Goal: Task Accomplishment & Management: Manage account settings

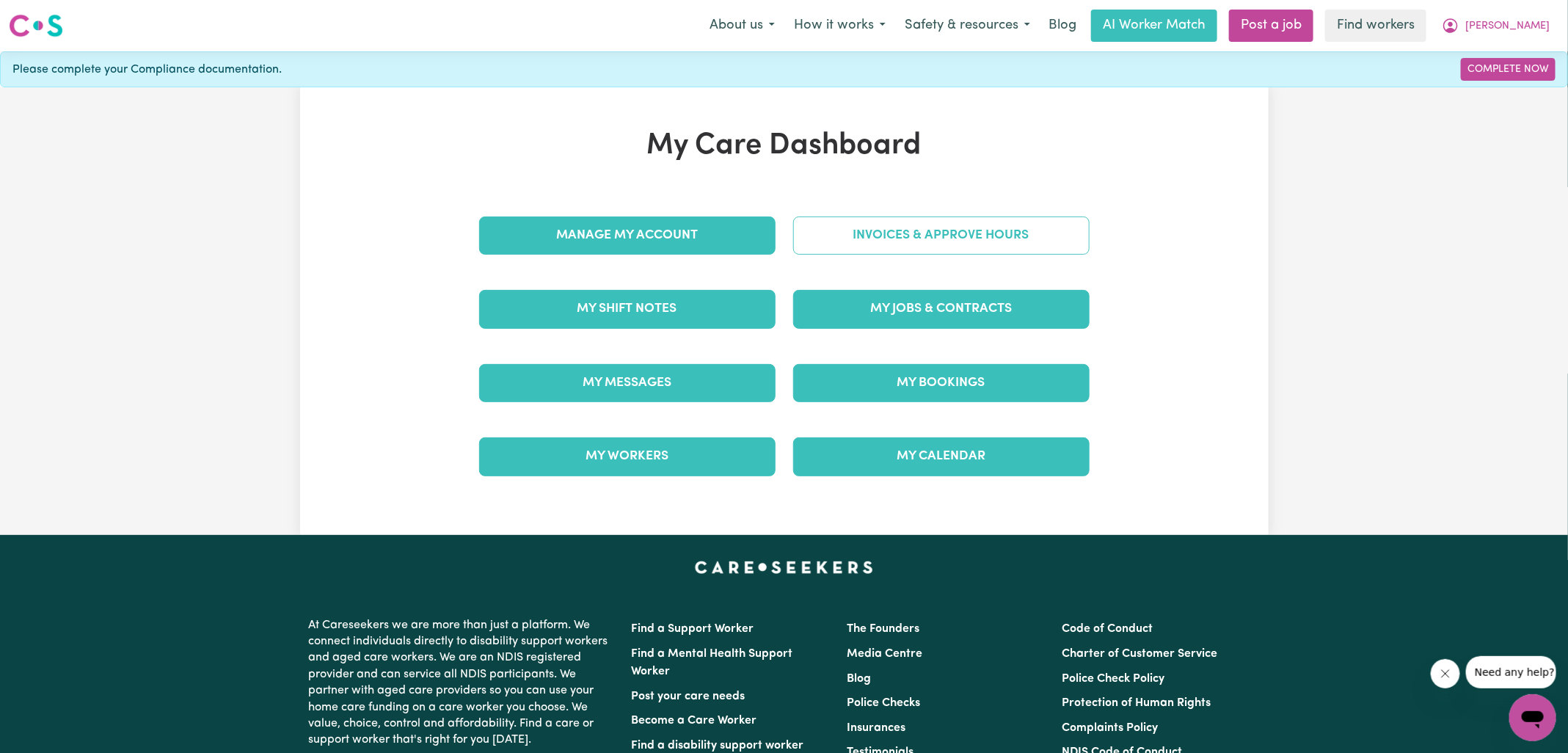
click at [809, 243] on link "Invoices & Approve Hours" at bounding box center [941, 236] width 296 height 39
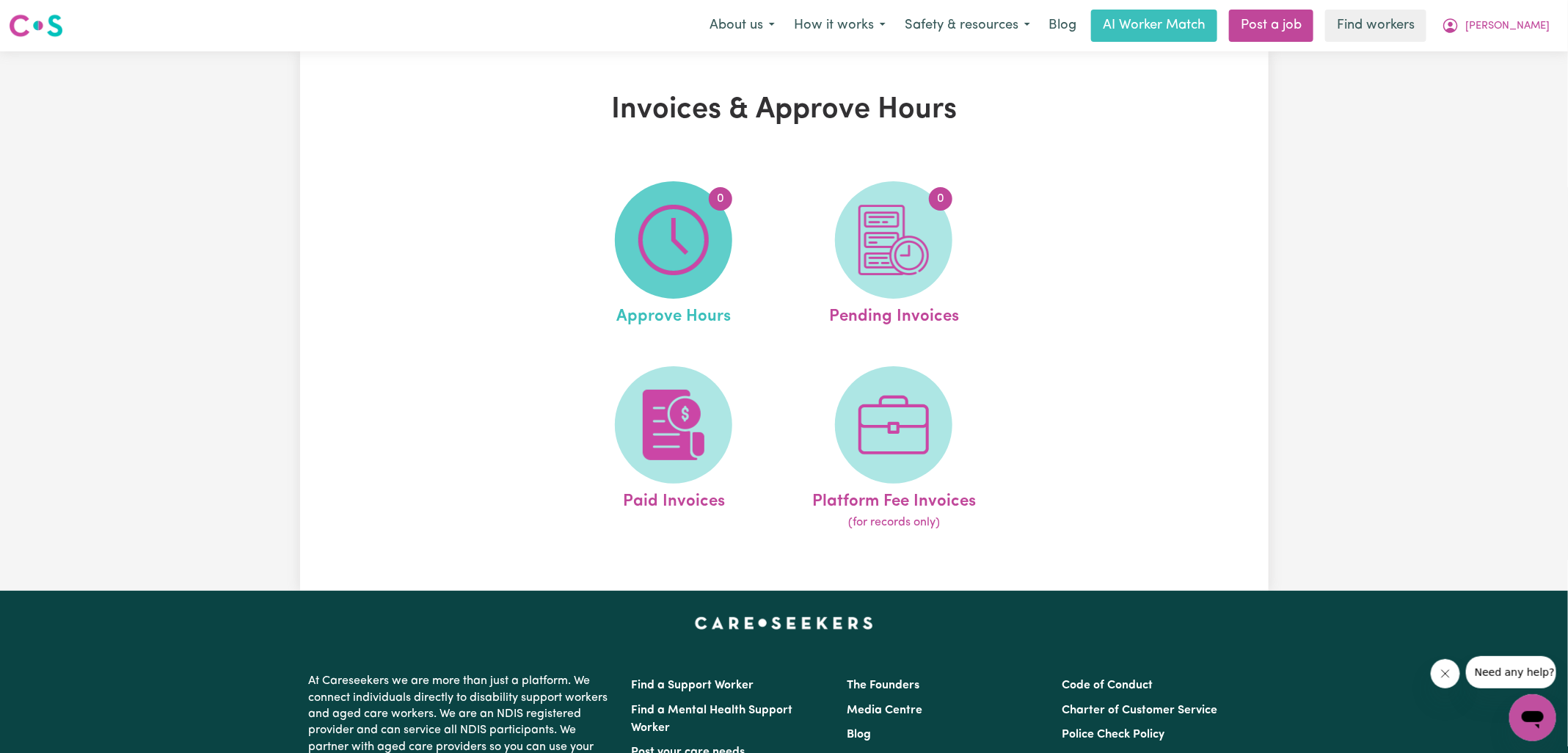
click at [666, 253] on img at bounding box center [673, 239] width 70 height 70
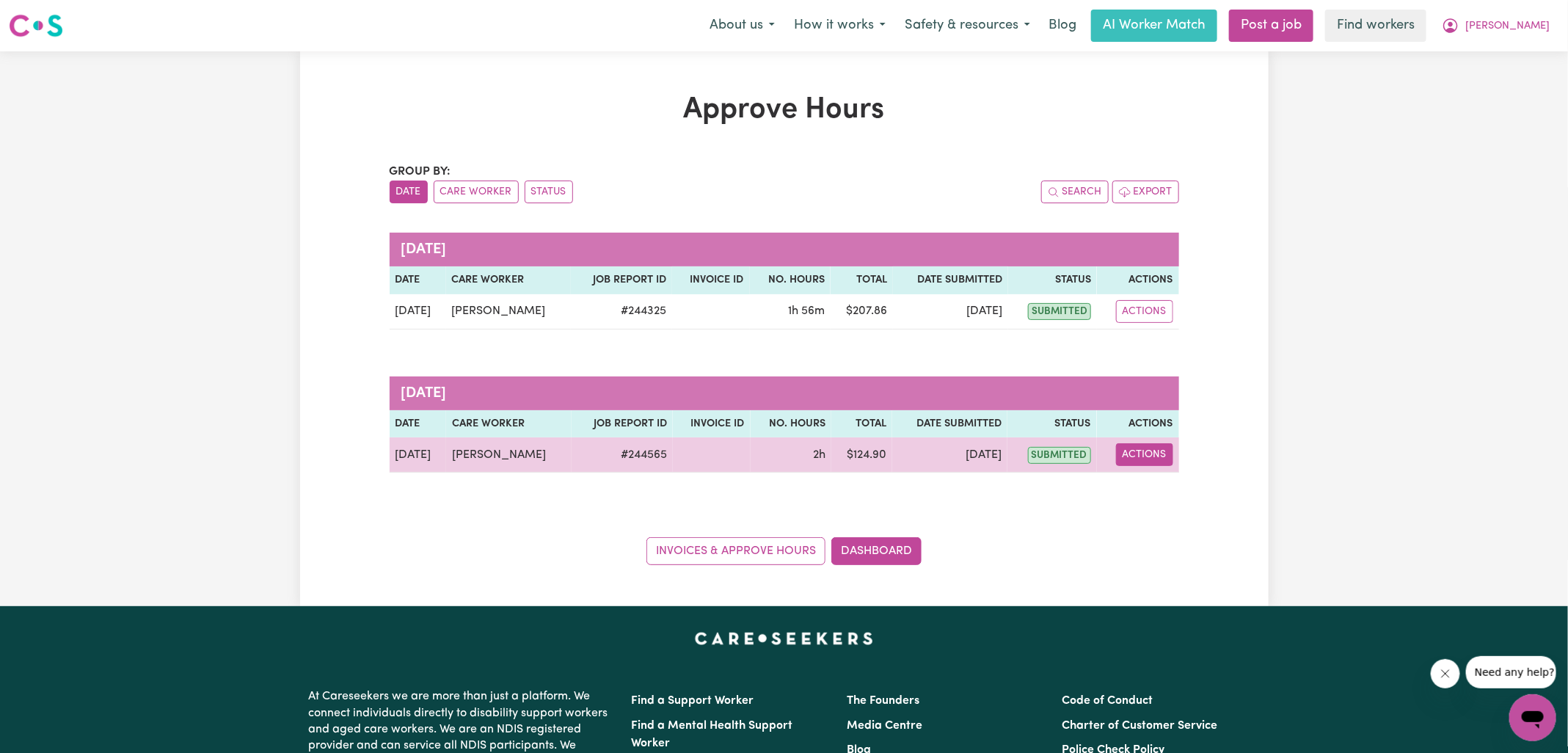
click at [1144, 449] on button "Actions" at bounding box center [1144, 454] width 57 height 23
click at [1168, 482] on link "View Job Report" at bounding box center [1178, 488] width 125 height 30
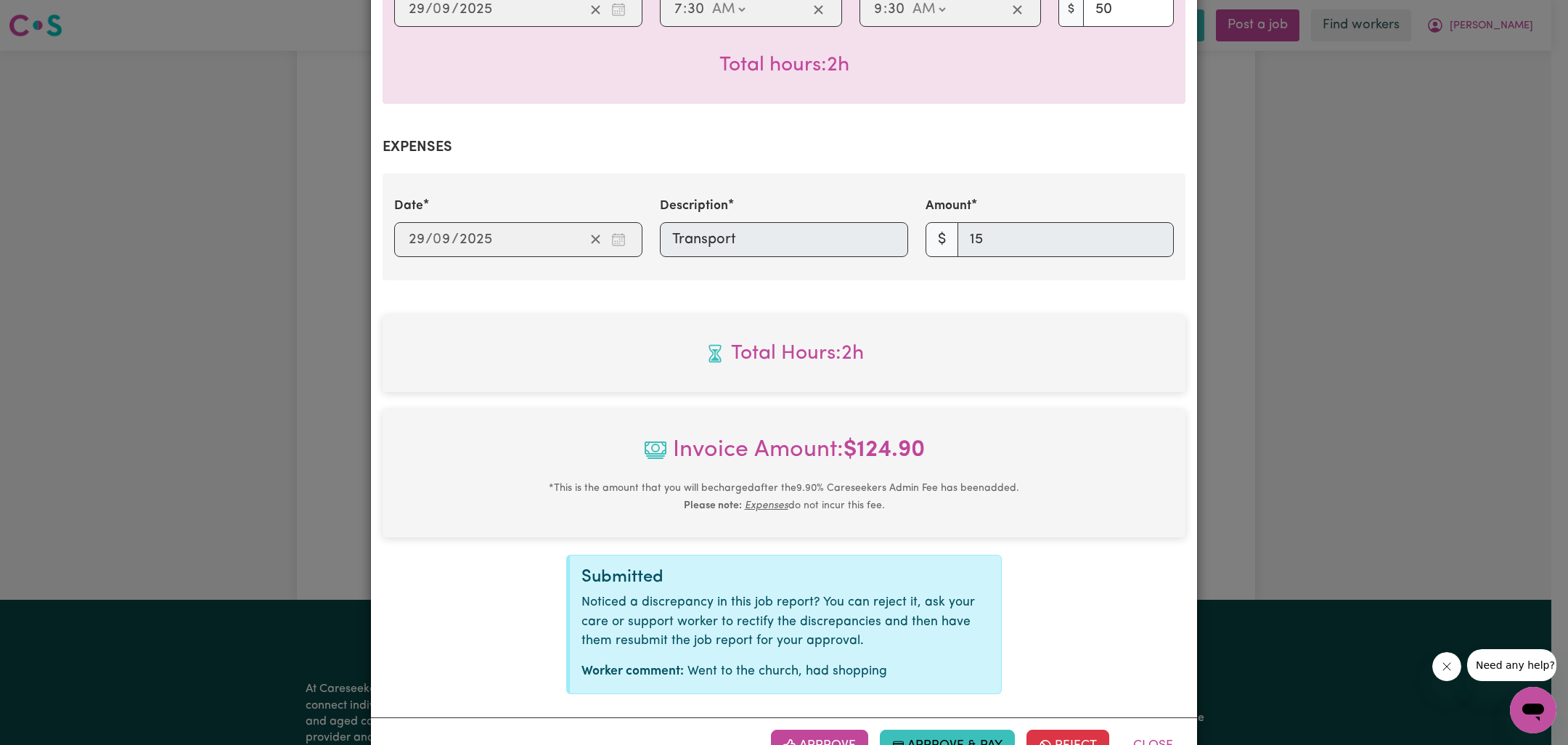
scroll to position [481, 0]
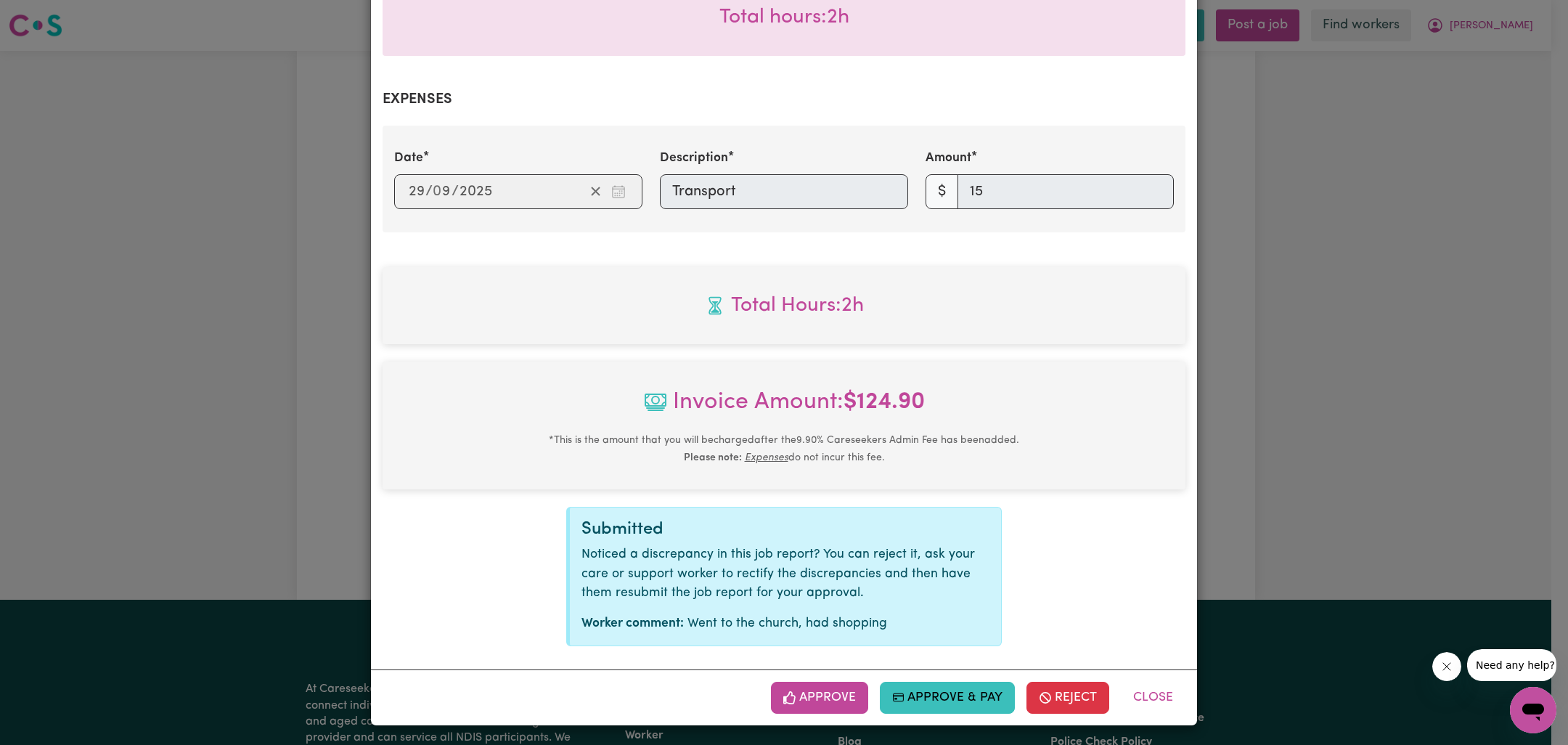
click at [842, 675] on div "Approve Approve & Pay Reject Close" at bounding box center [784, 697] width 826 height 56
click at [840, 683] on button "Approve" at bounding box center [820, 698] width 97 height 32
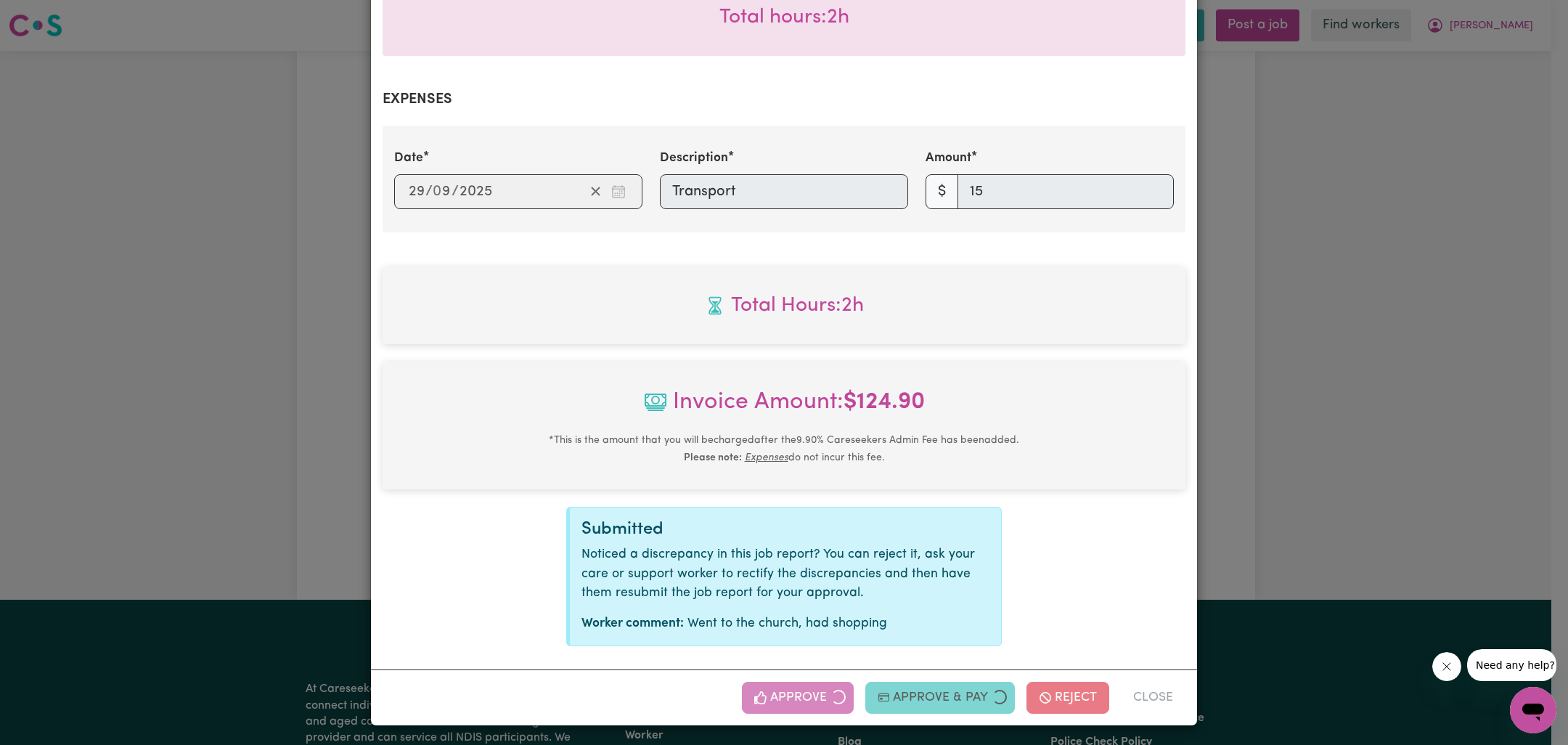
click at [1204, 463] on div "Job Report # 244565 - [PERSON_NAME] Summary Job report # 244565 Client name: [G…" at bounding box center [784, 372] width 1568 height 745
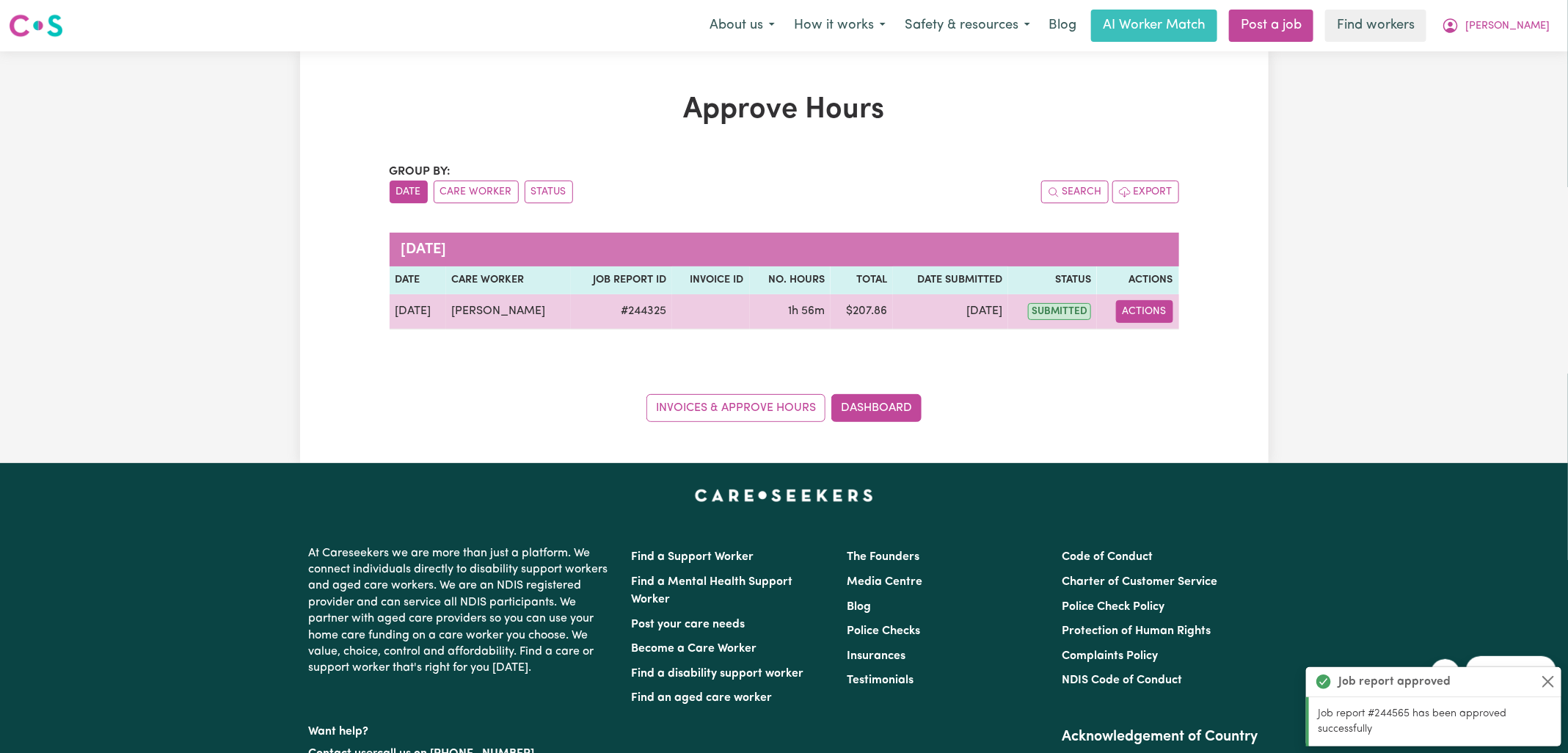
click at [1128, 306] on button "Actions" at bounding box center [1144, 311] width 57 height 23
click at [1169, 344] on link "View Job Report" at bounding box center [1178, 345] width 125 height 30
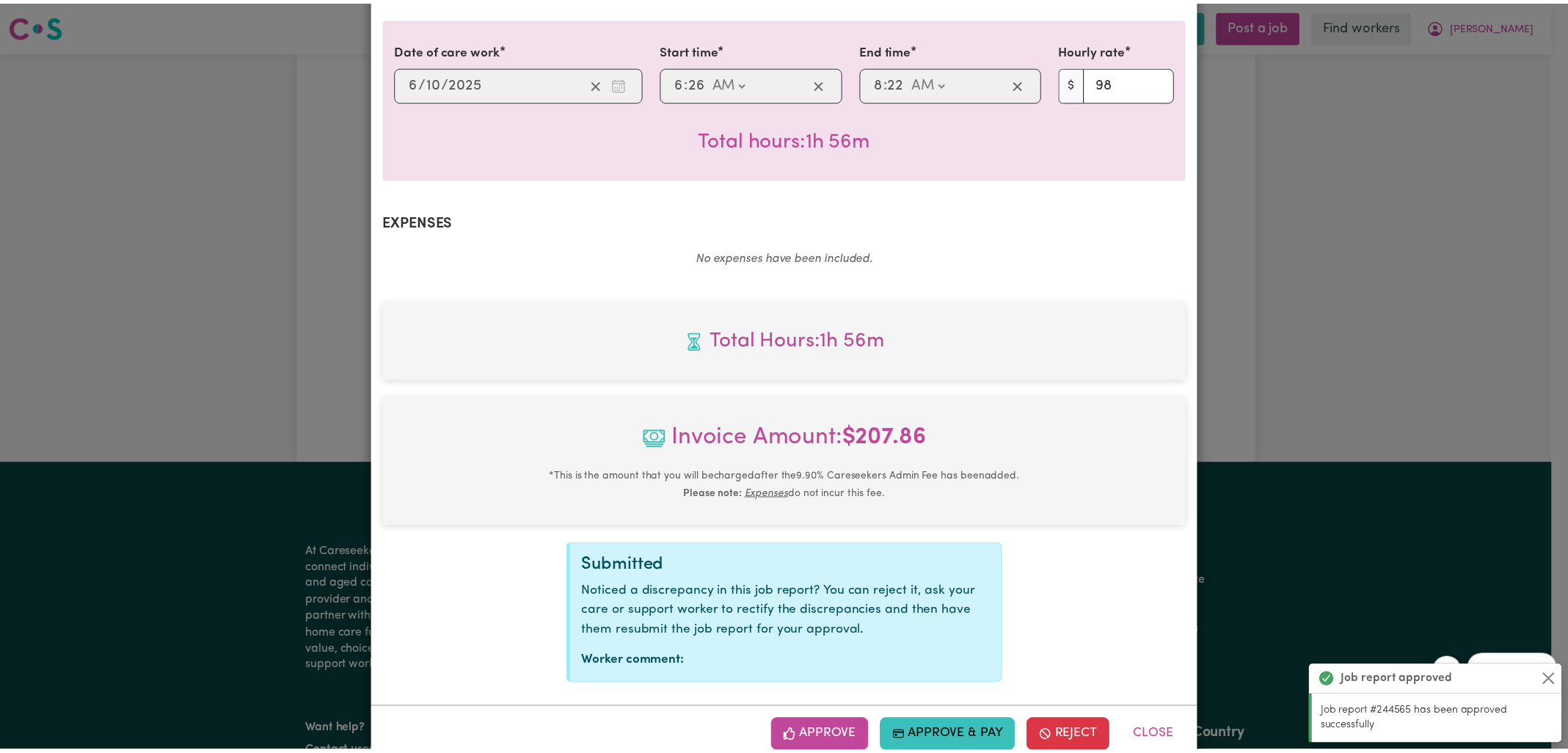
scroll to position [397, 0]
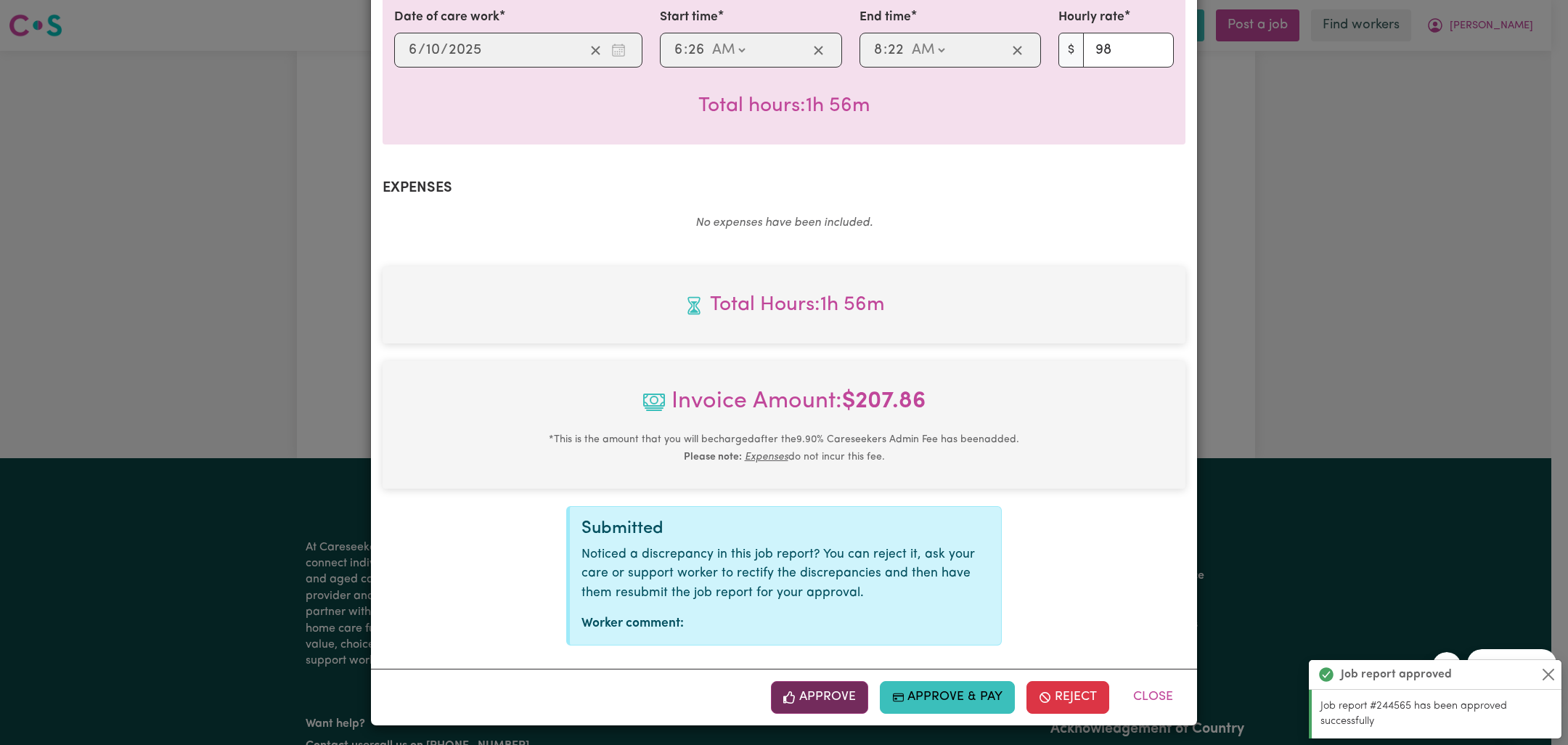
click at [800, 707] on button "Approve" at bounding box center [820, 697] width 97 height 32
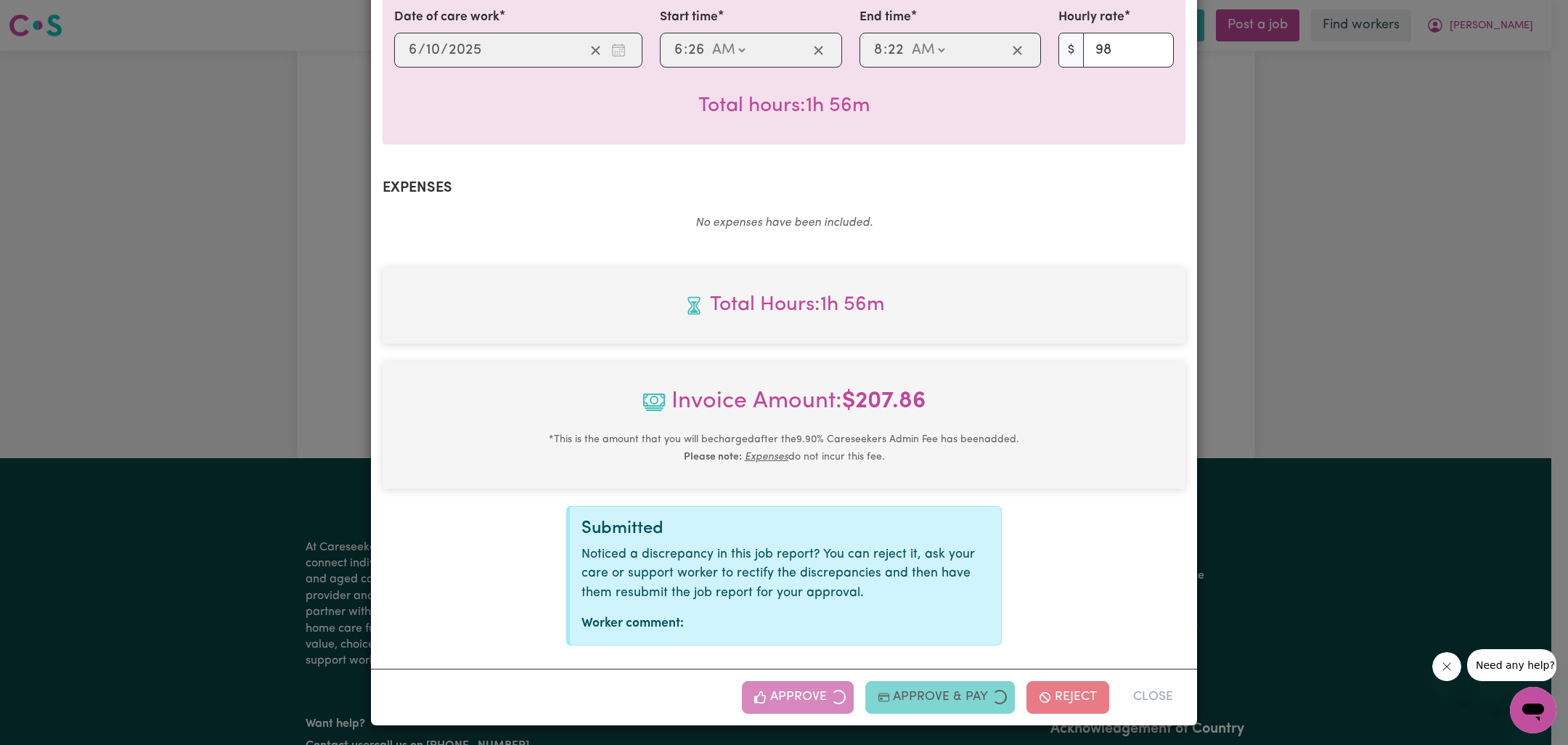
click at [1244, 392] on div "Job Report # 244325 - [PERSON_NAME] Summary Job report # 244325 Client name: [G…" at bounding box center [784, 372] width 1568 height 745
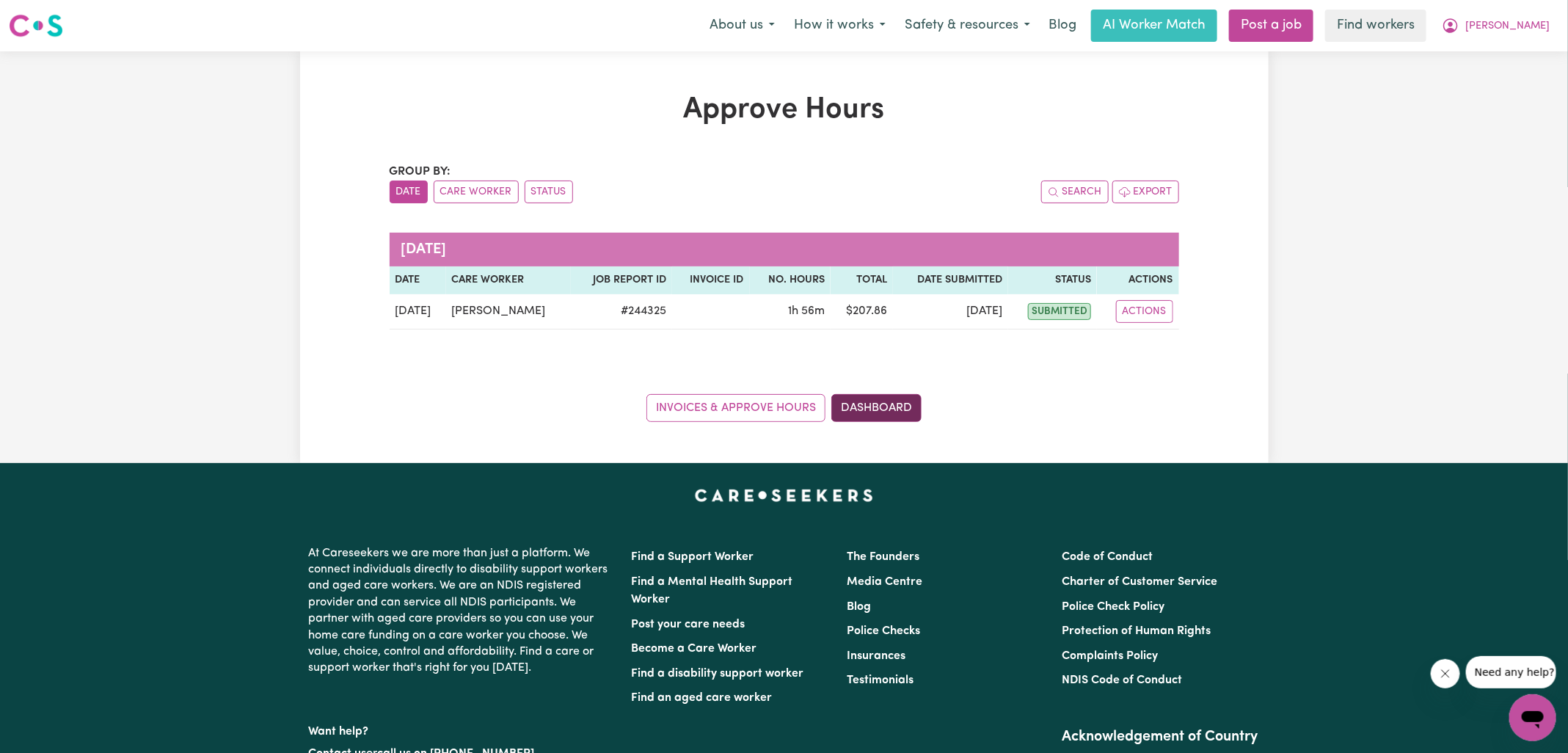
click at [897, 411] on link "Dashboard" at bounding box center [876, 408] width 90 height 28
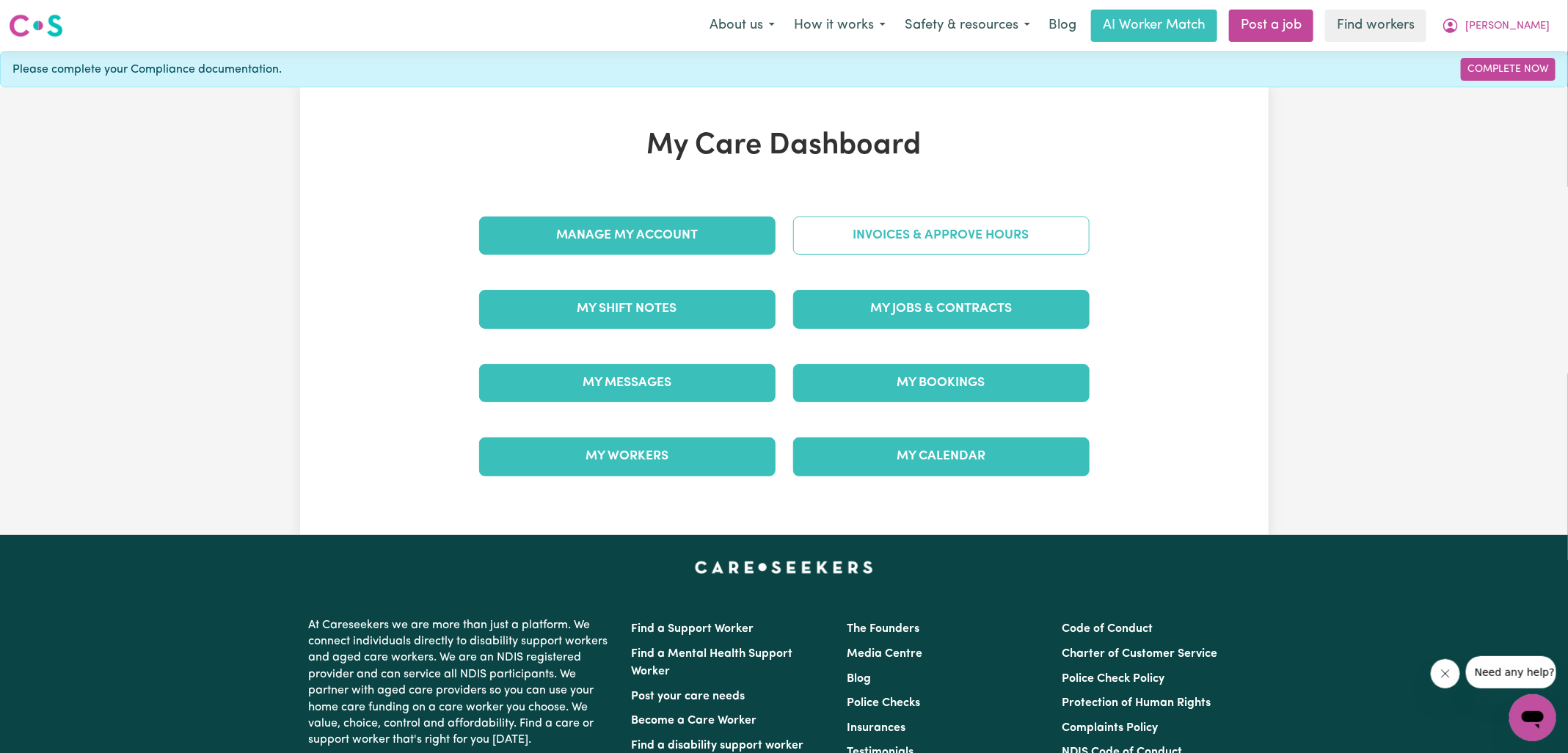
click at [931, 230] on link "Invoices & Approve Hours" at bounding box center [941, 236] width 296 height 39
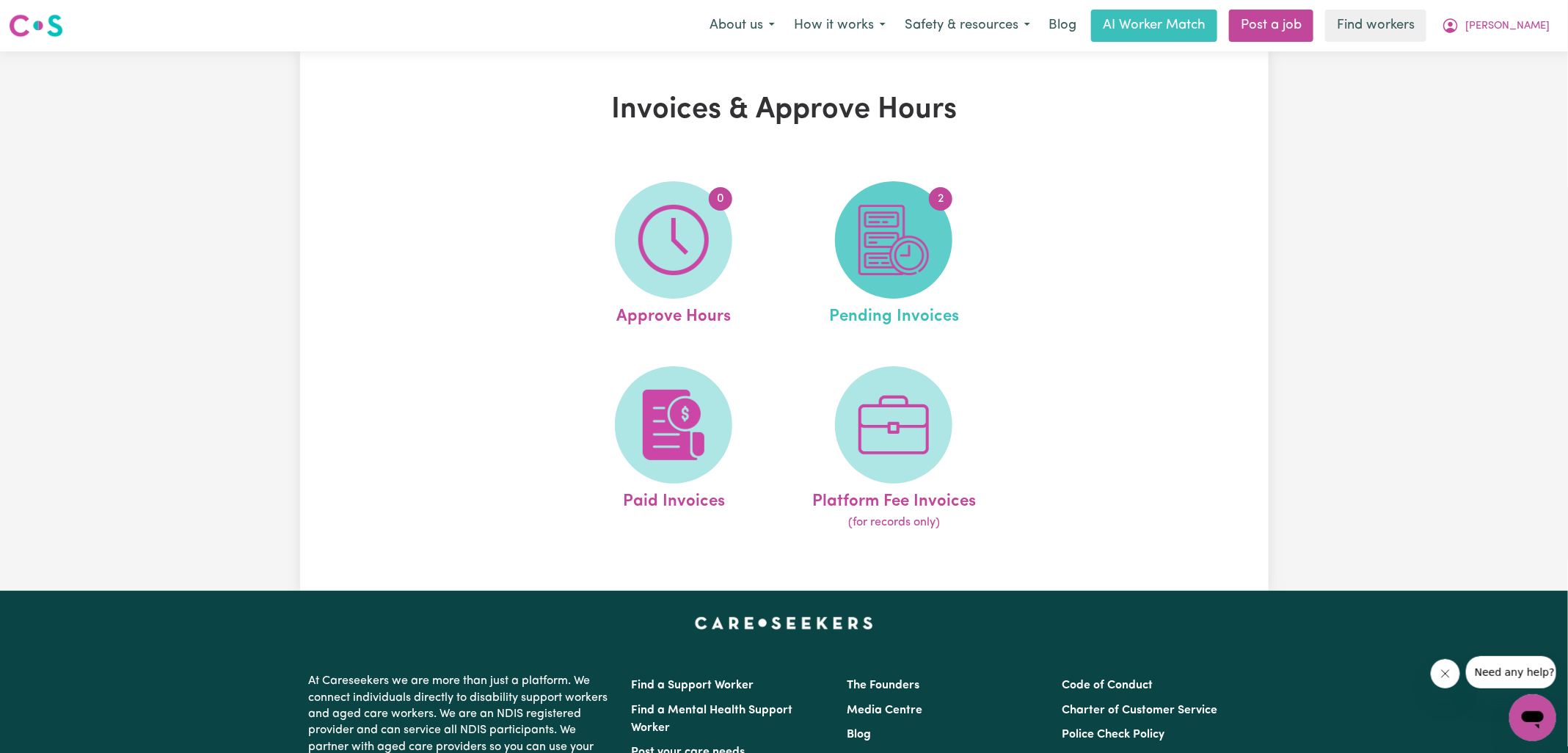
click at [913, 270] on img at bounding box center [893, 239] width 70 height 70
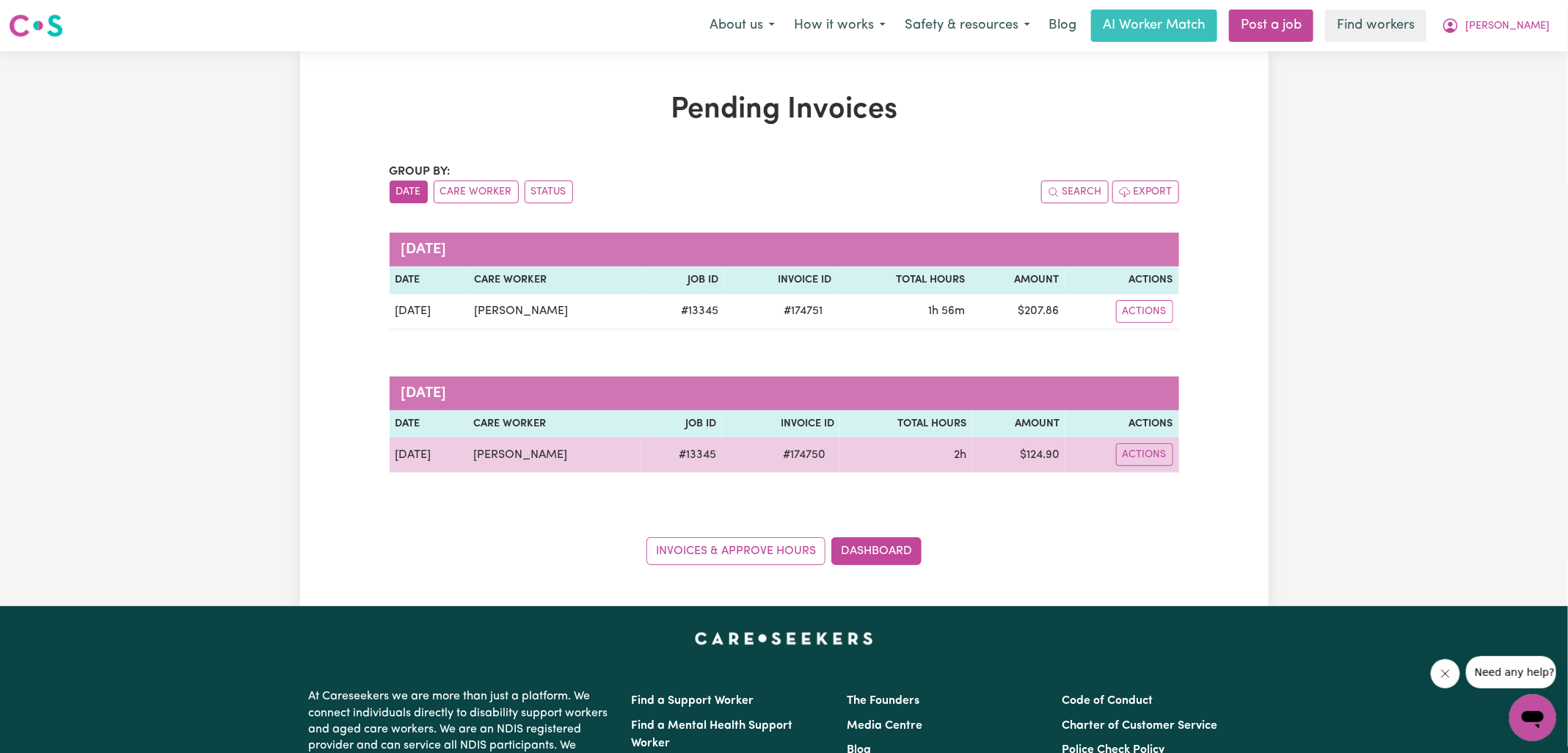
click at [804, 454] on span "# 174750" at bounding box center [804, 455] width 60 height 18
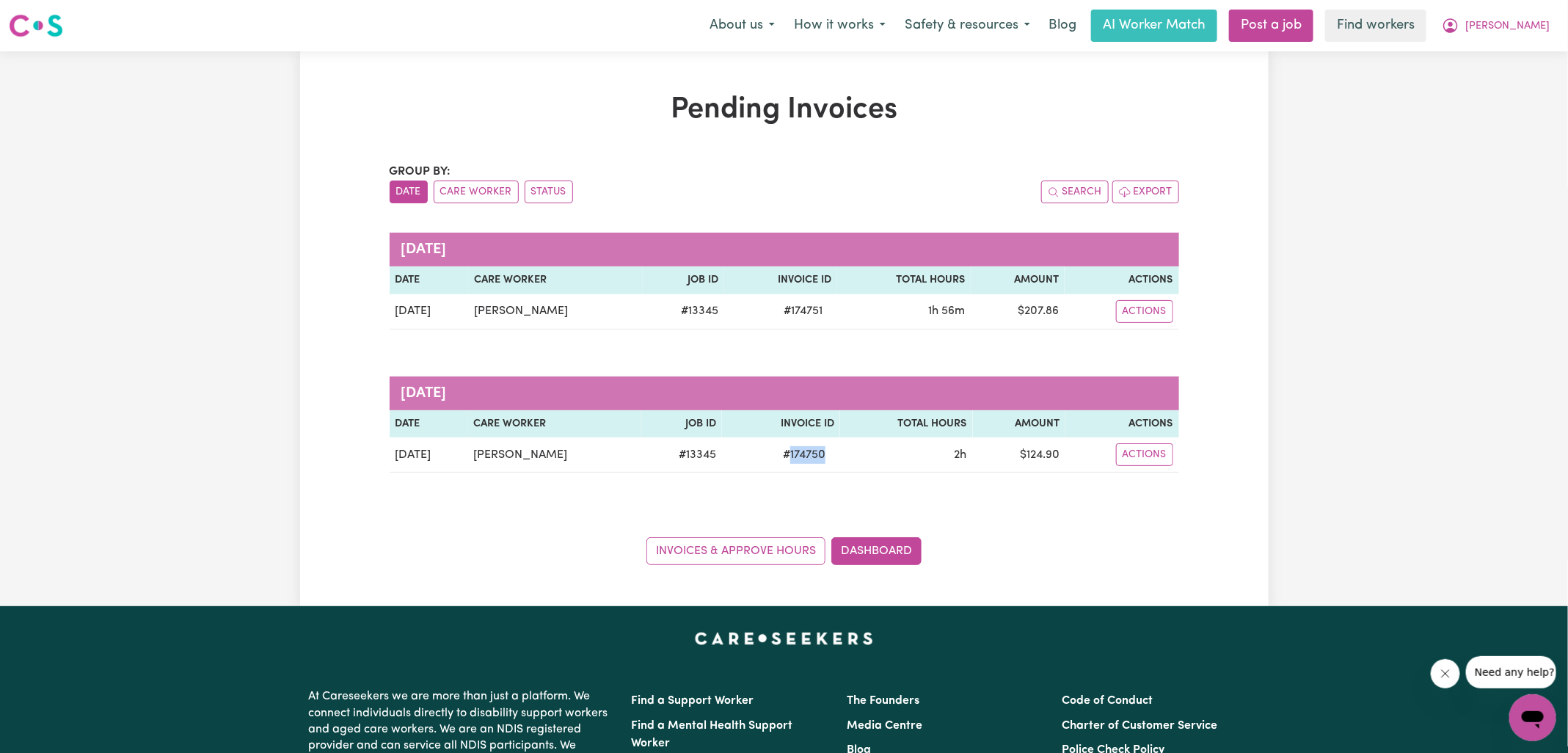
copy span "174750"
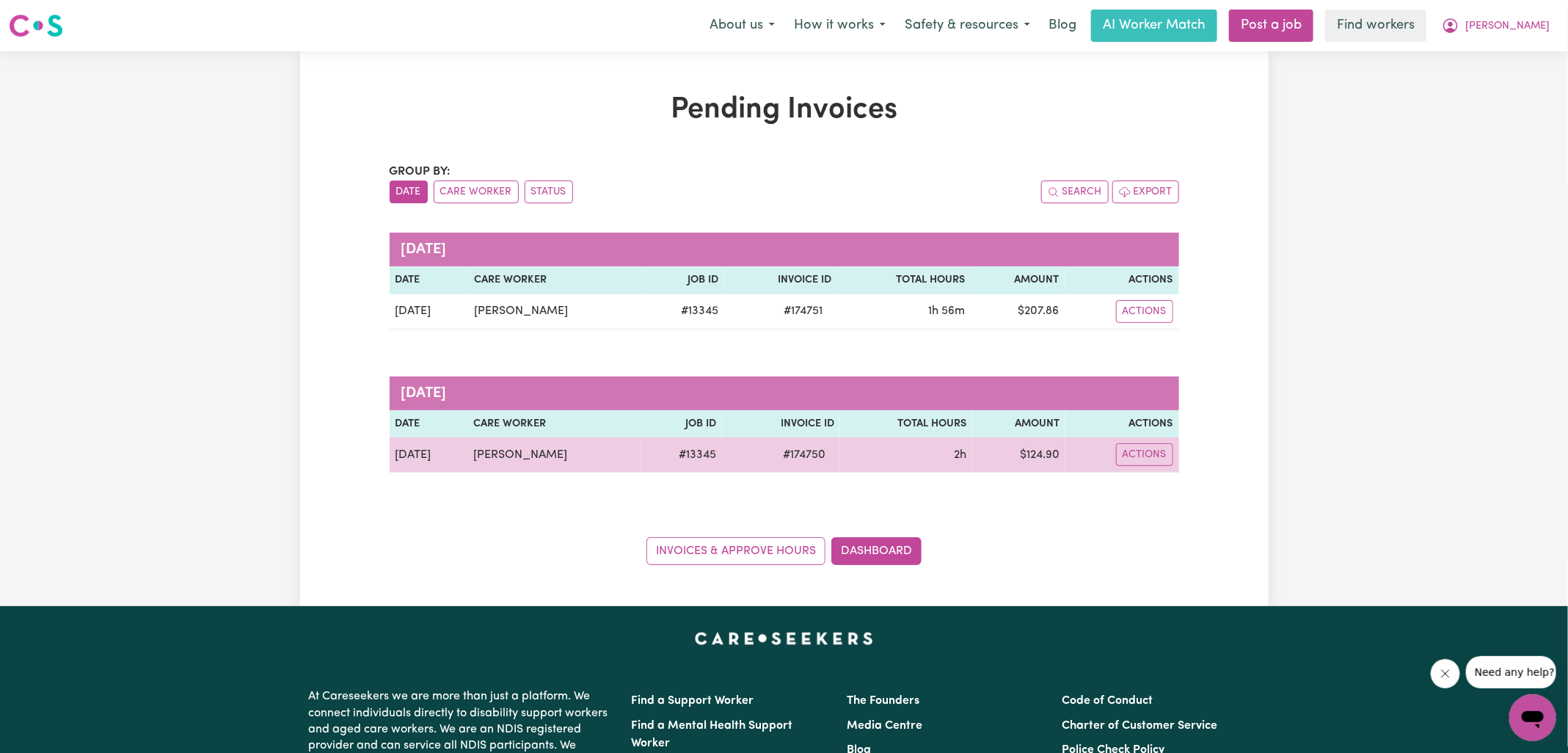
click at [1047, 452] on td "$ 124.90" at bounding box center [1018, 455] width 93 height 36
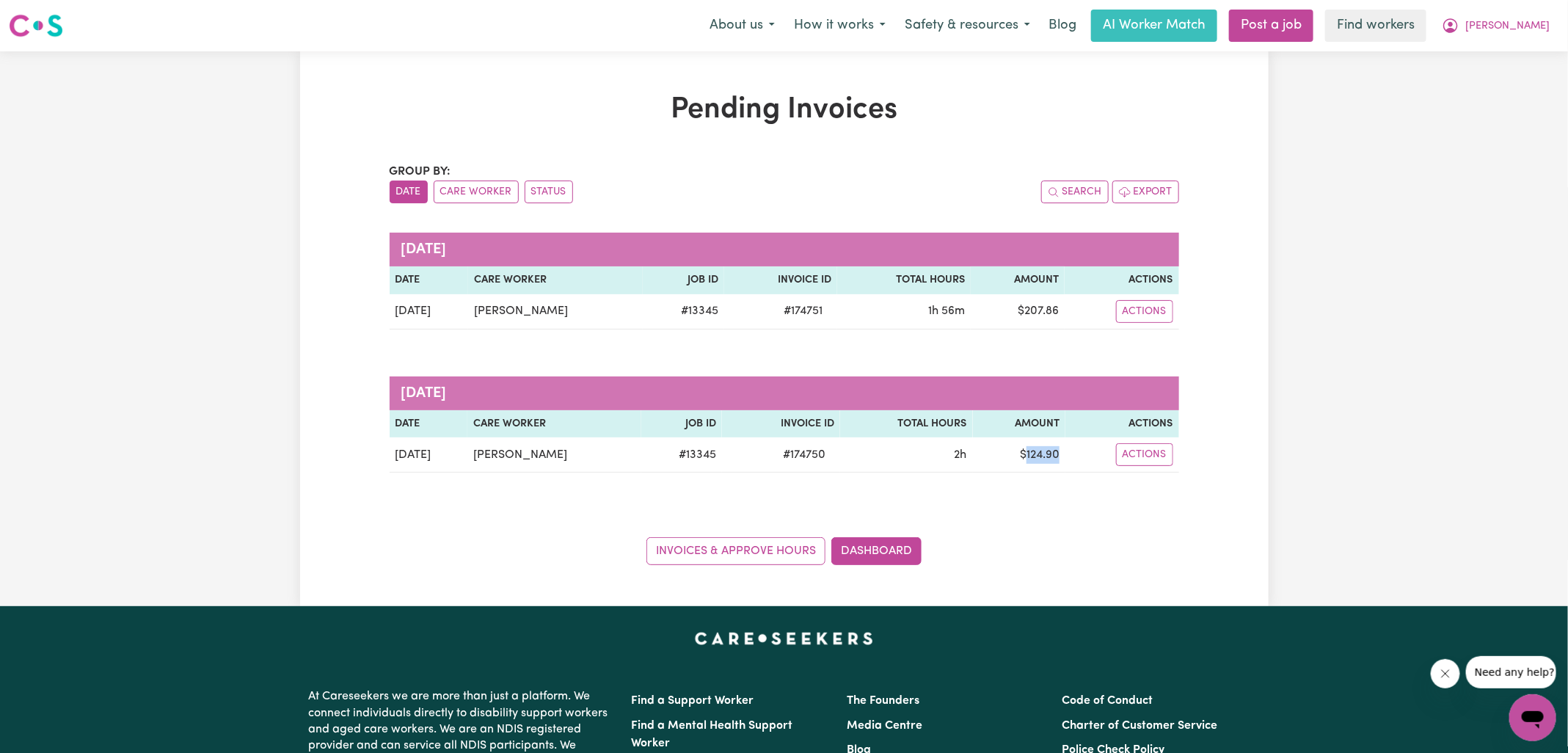
copy td "124.90"
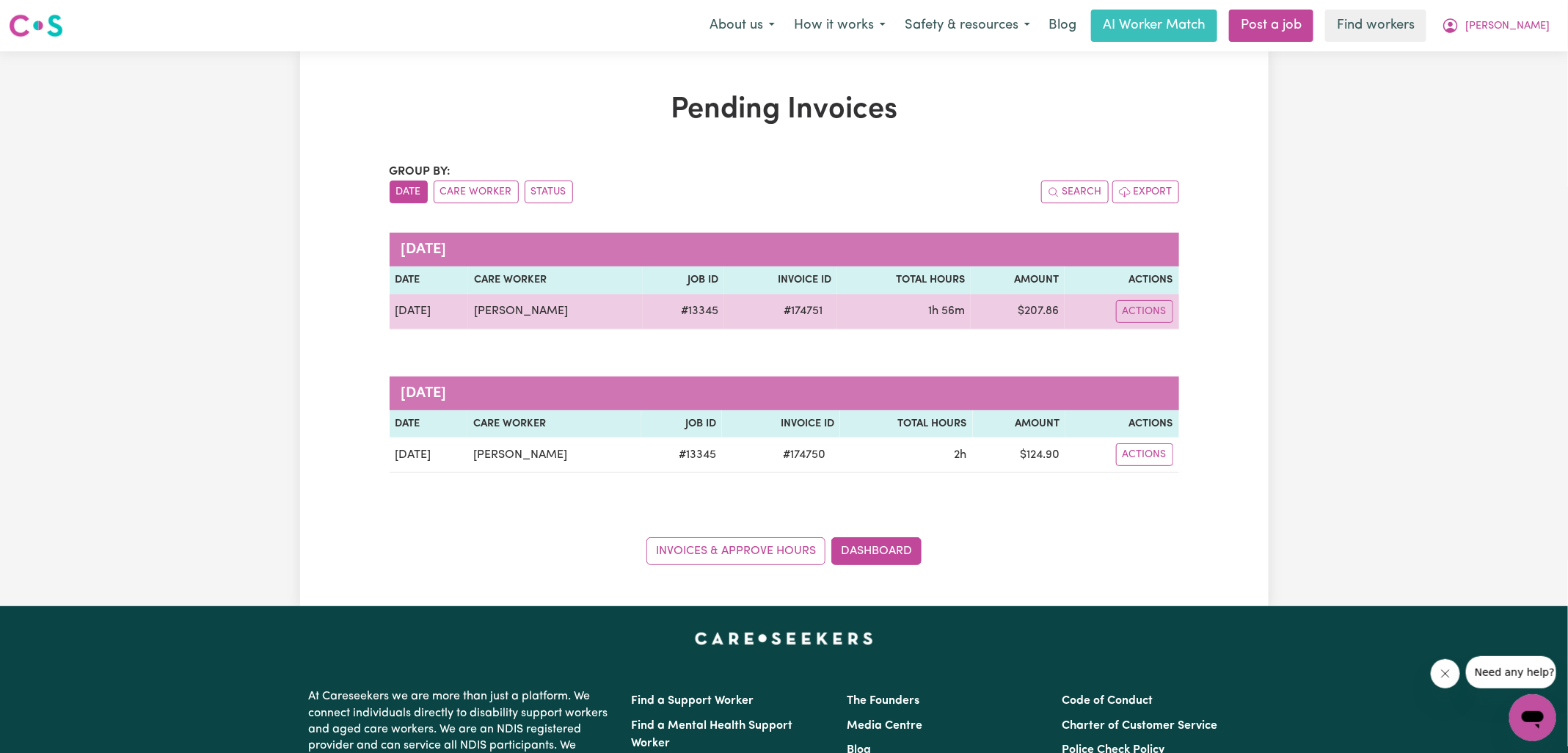
click at [801, 305] on span "# 174751" at bounding box center [803, 311] width 56 height 18
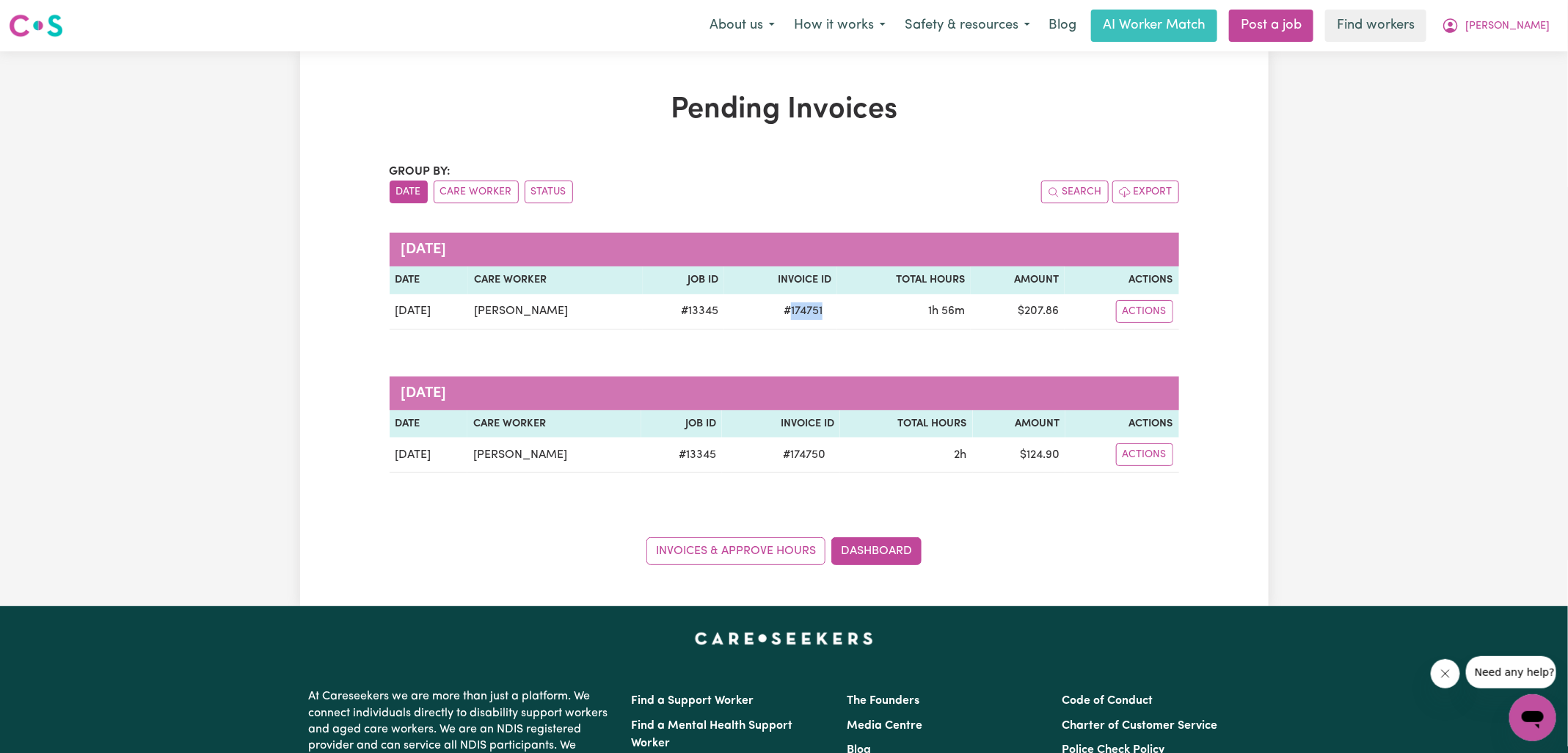
copy span "174751"
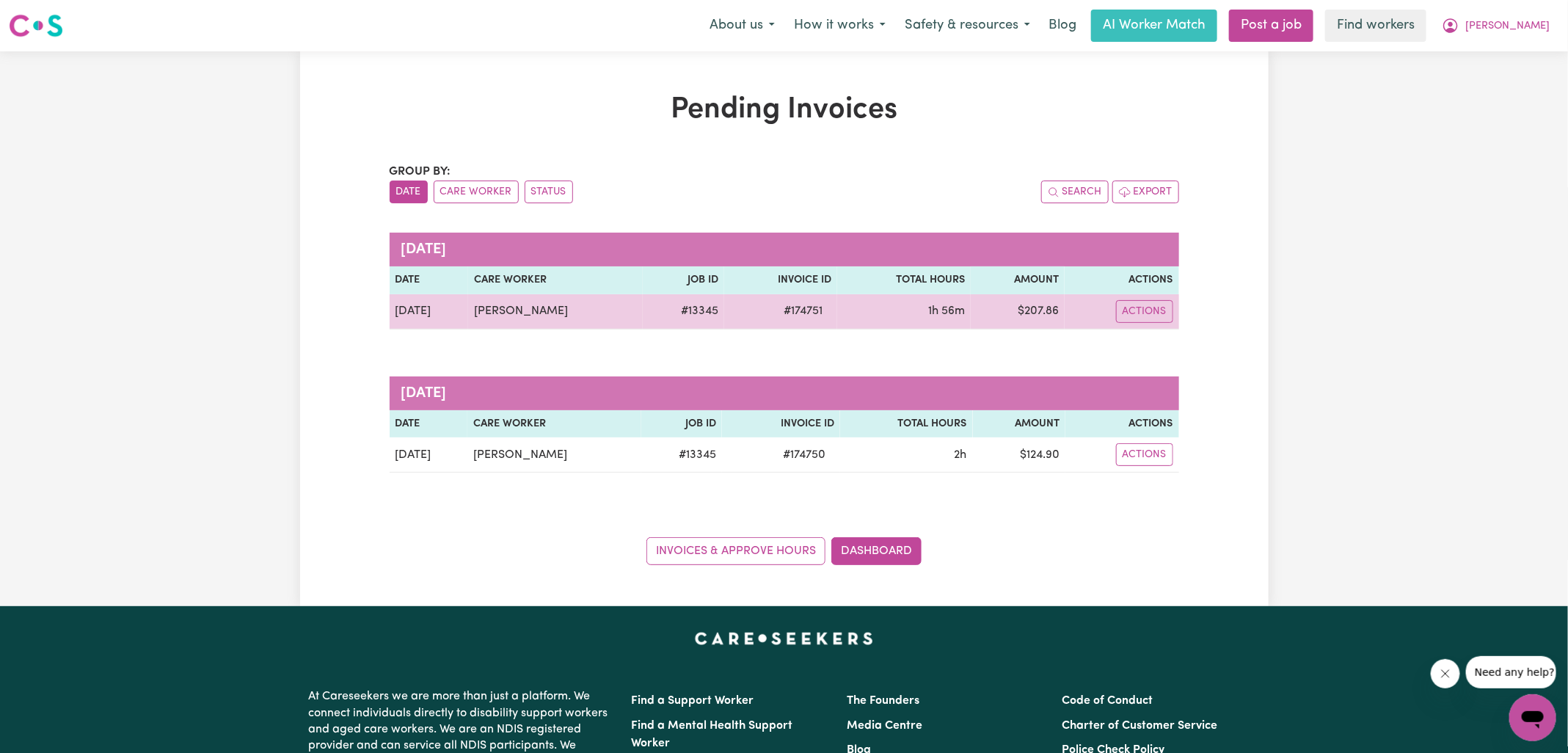
click at [1035, 308] on td "$ 207.86" at bounding box center [1017, 312] width 93 height 36
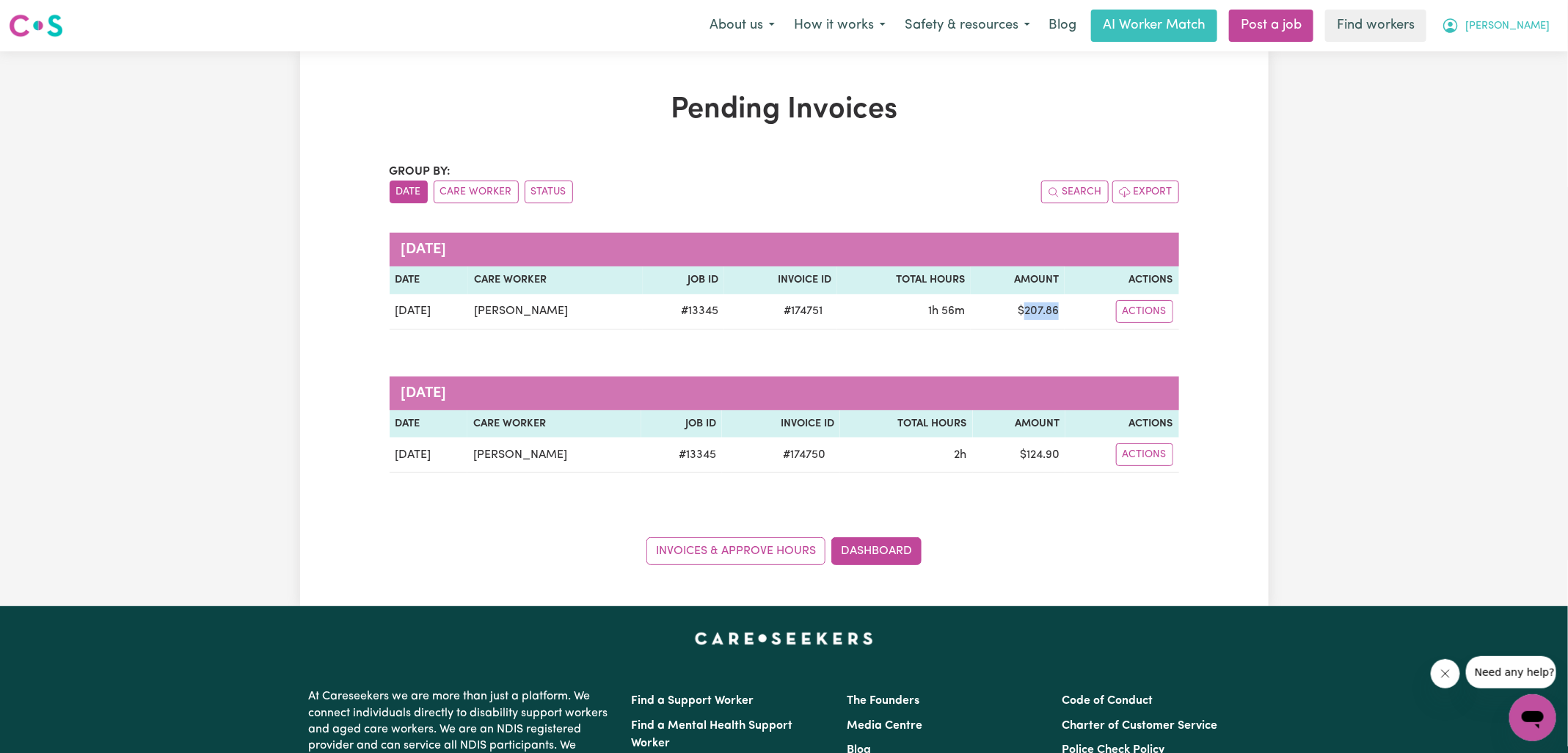
click at [1509, 30] on button "[PERSON_NAME]" at bounding box center [1495, 26] width 127 height 31
click at [1506, 85] on link "Logout" at bounding box center [1500, 84] width 116 height 28
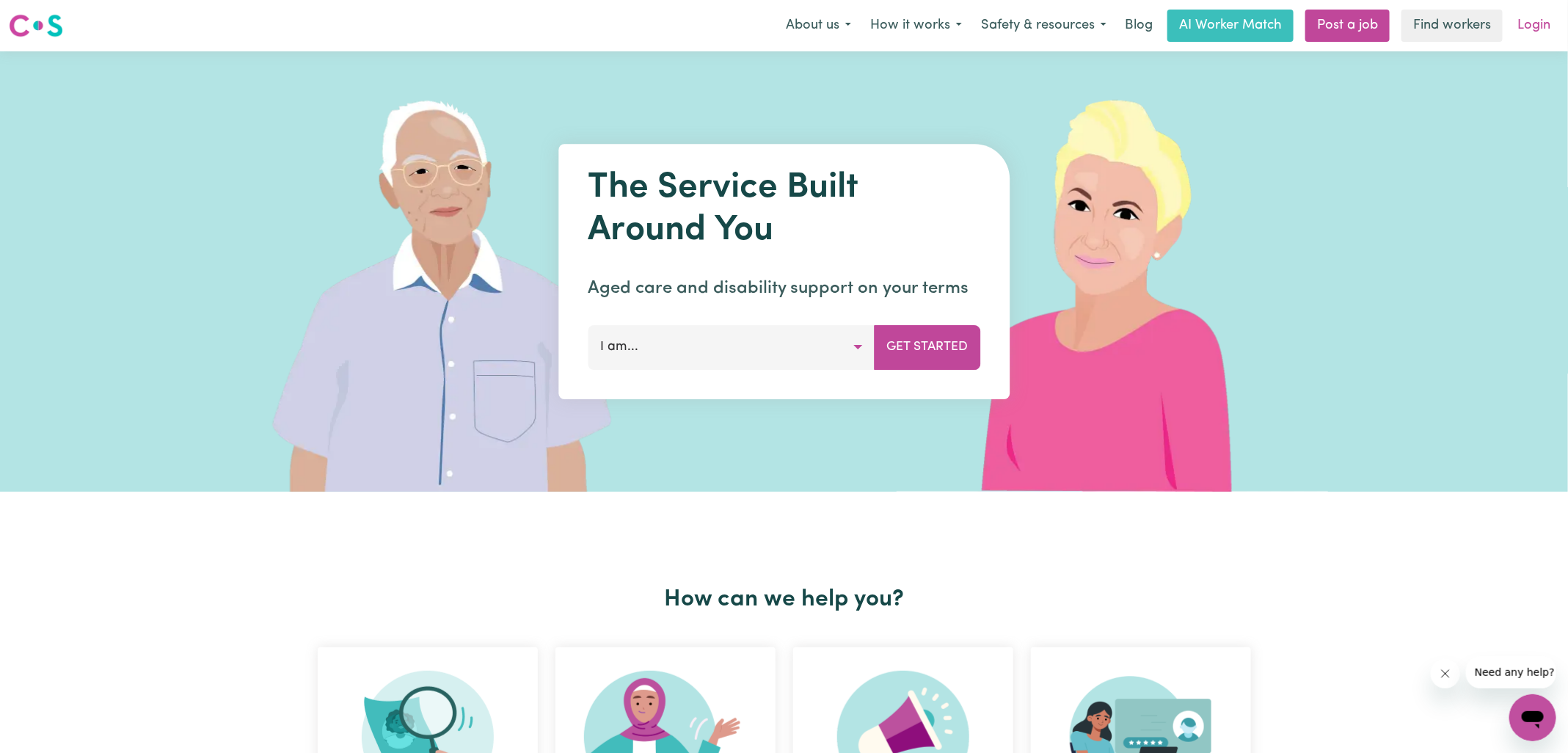
click at [1530, 35] on link "Login" at bounding box center [1533, 26] width 50 height 33
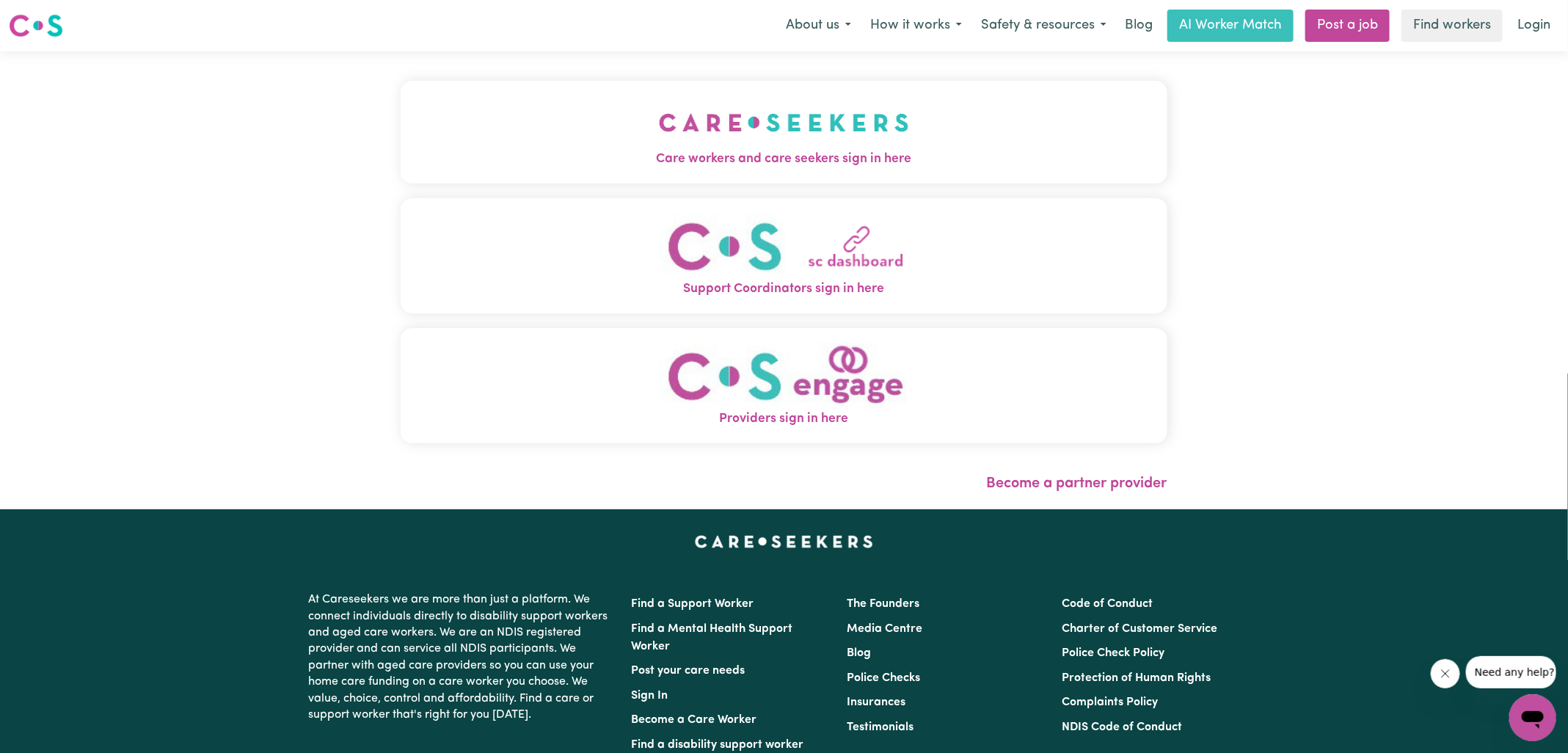
click at [704, 130] on img "Care workers and care seekers sign in here" at bounding box center [784, 122] width 250 height 54
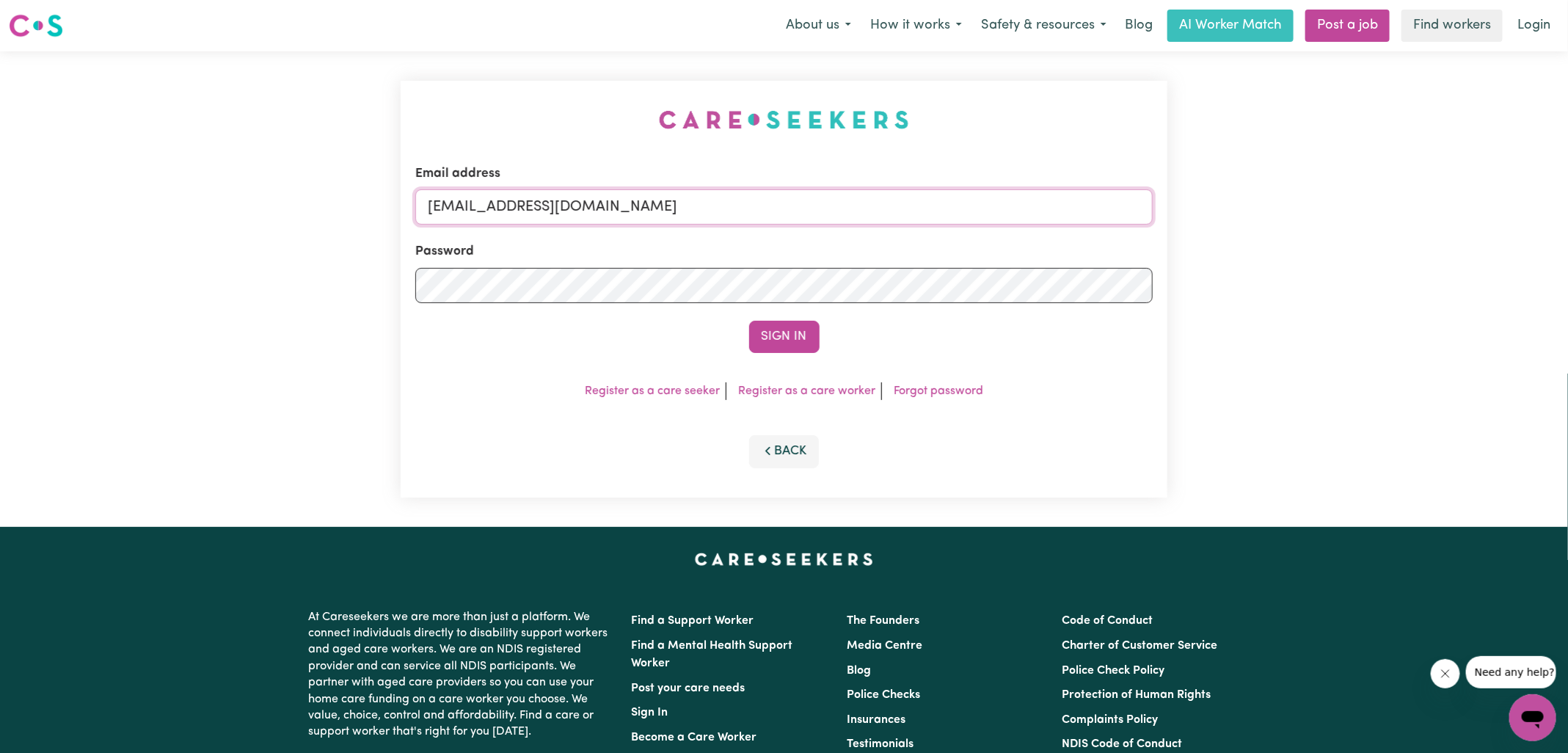
click at [832, 204] on input "[EMAIL_ADDRESS][DOMAIN_NAME]" at bounding box center [784, 208] width 737 height 36
type input "[PERSON_NAME][EMAIL_ADDRESS][DOMAIN_NAME]"
click at [749, 321] on button "Sign In" at bounding box center [784, 337] width 70 height 33
